Goal: Check status

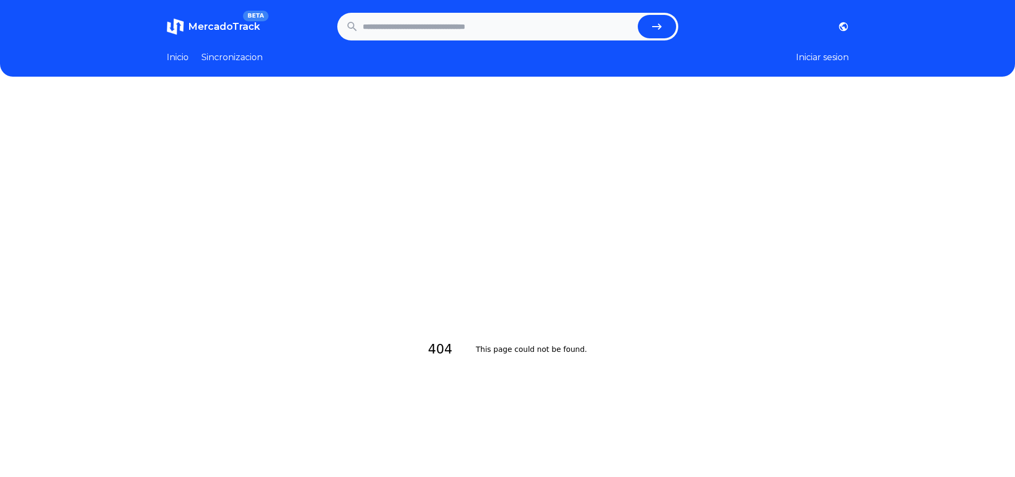
click at [449, 18] on input "text" at bounding box center [498, 26] width 271 height 23
click at [413, 27] on input "text" at bounding box center [498, 26] width 271 height 23
click at [386, 21] on input "text" at bounding box center [498, 26] width 271 height 23
click at [393, 27] on input "text" at bounding box center [498, 26] width 271 height 23
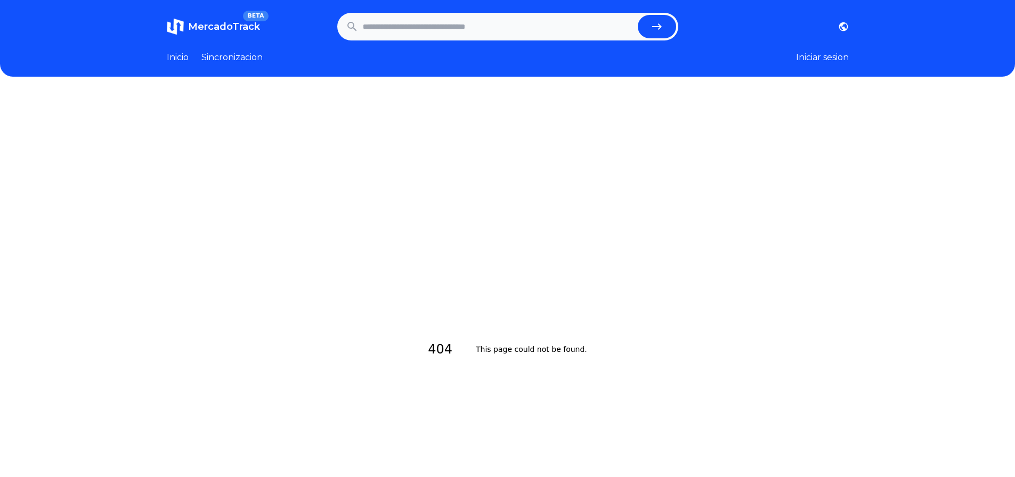
click at [393, 27] on input "text" at bounding box center [498, 26] width 271 height 23
click at [477, 28] on input "text" at bounding box center [498, 26] width 271 height 23
paste input "**********"
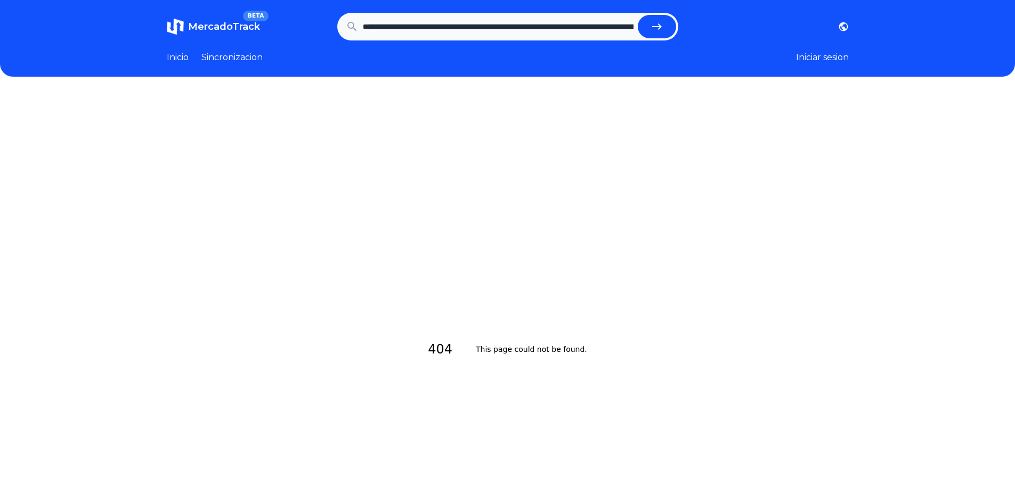
click at [656, 34] on button "submit" at bounding box center [657, 26] width 38 height 23
type input "**********"
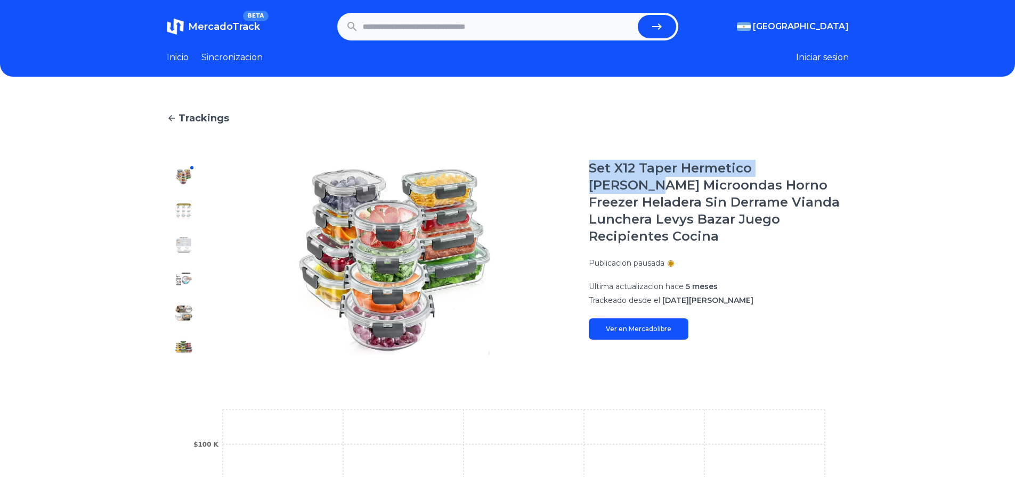
drag, startPoint x: 593, startPoint y: 168, endPoint x: 822, endPoint y: 159, distance: 229.3
click at [822, 159] on main "Trackings Set X12 Taper Hermetico [PERSON_NAME] Microondas Horno Freezer Helade…" at bounding box center [508, 389] width 682 height 557
copy h1 "Set X12 Taper Hermetico [PERSON_NAME]"
